Goal: Information Seeking & Learning: Learn about a topic

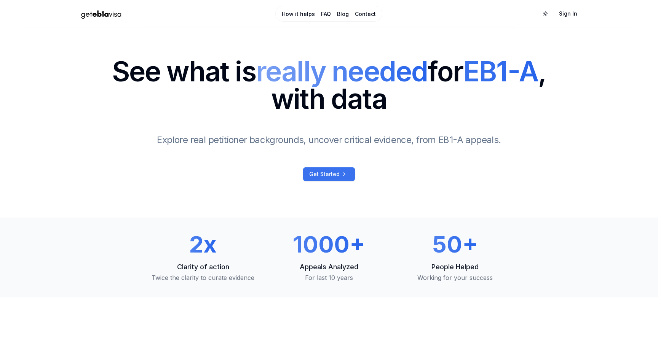
click at [312, 172] on span "Get Started" at bounding box center [324, 175] width 30 height 8
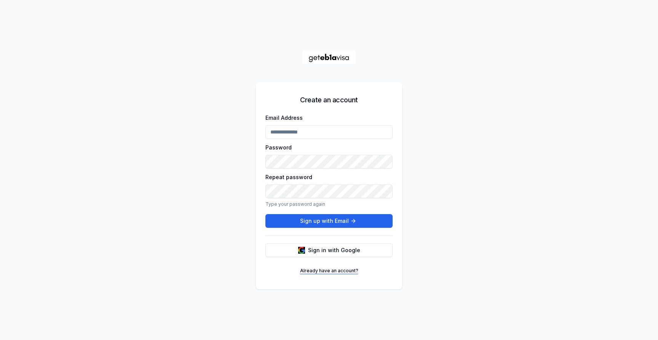
click at [324, 268] on link "Already have an account?" at bounding box center [328, 271] width 67 height 12
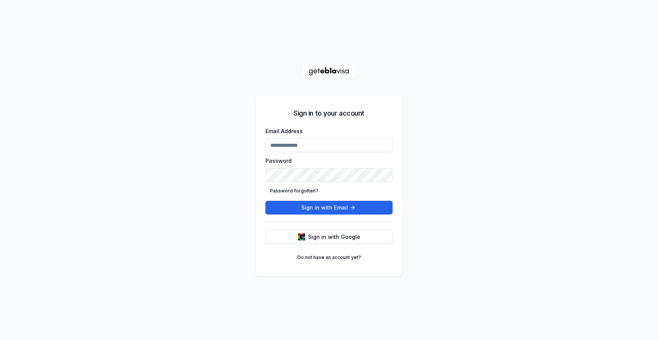
click at [332, 145] on input "Email Address" at bounding box center [328, 146] width 127 height 14
type input "**********"
click at [265, 201] on button "Sign in with Email" at bounding box center [328, 208] width 127 height 14
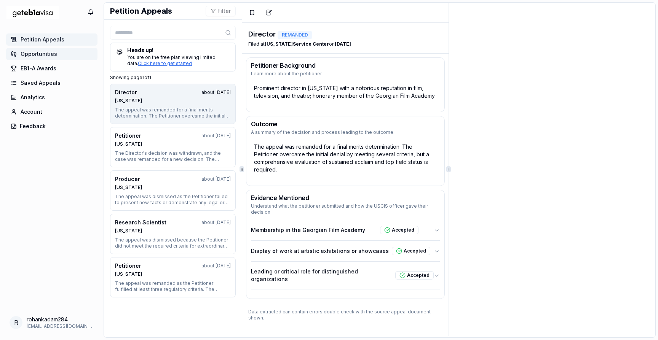
click at [61, 55] on link "Opportunities" at bounding box center [51, 54] width 91 height 12
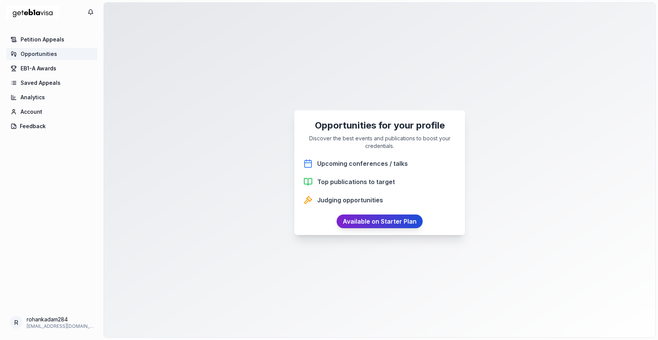
click at [348, 223] on link "Available on Starter Plan" at bounding box center [379, 222] width 86 height 14
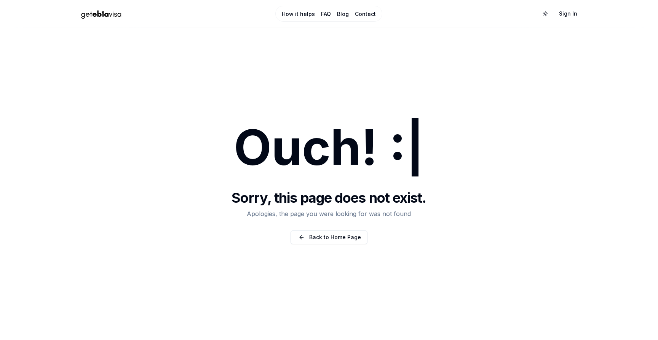
click at [359, 16] on link "Contact" at bounding box center [365, 14] width 21 height 8
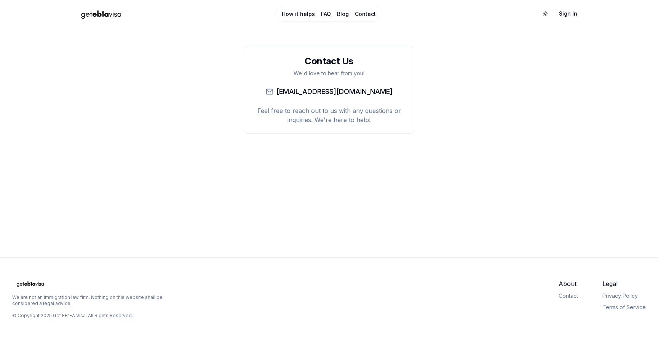
click at [117, 16] on img "Home Page" at bounding box center [101, 13] width 53 height 13
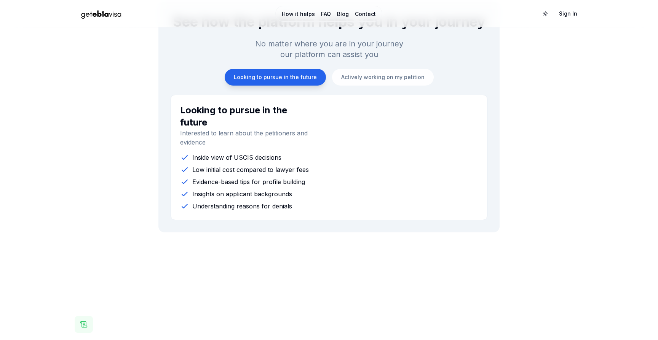
scroll to position [732, 0]
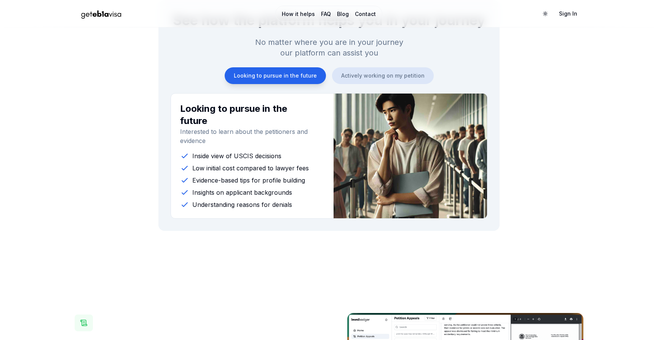
click at [353, 76] on button "Actively working on my petition" at bounding box center [383, 75] width 102 height 17
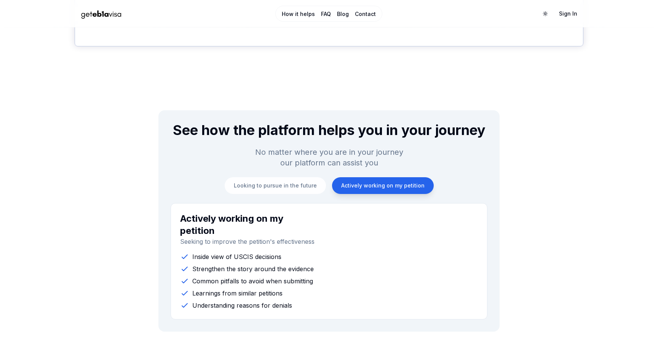
scroll to position [0, 0]
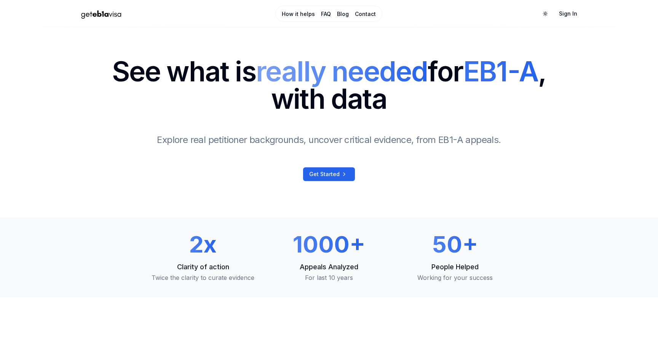
click at [121, 16] on img "Home Page" at bounding box center [101, 13] width 53 height 13
